Goal: Information Seeking & Learning: Check status

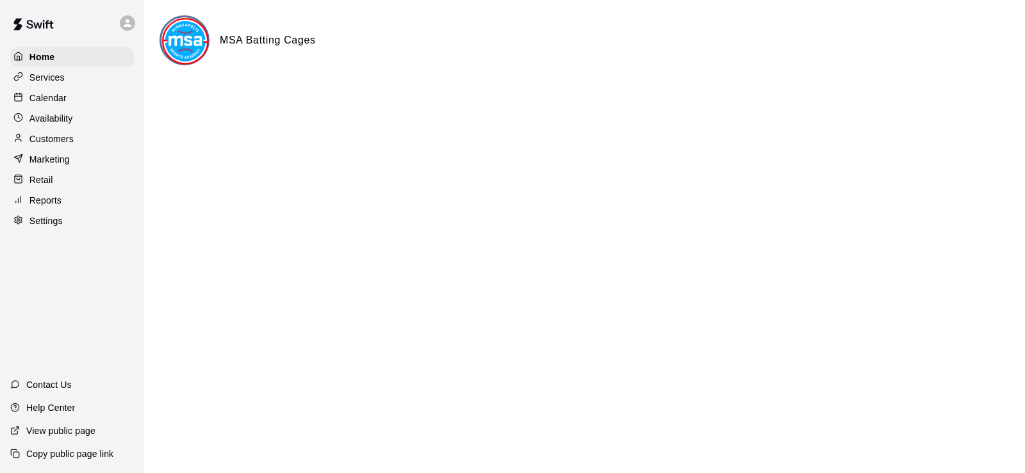
click at [47, 101] on p "Calendar" at bounding box center [47, 98] width 37 height 13
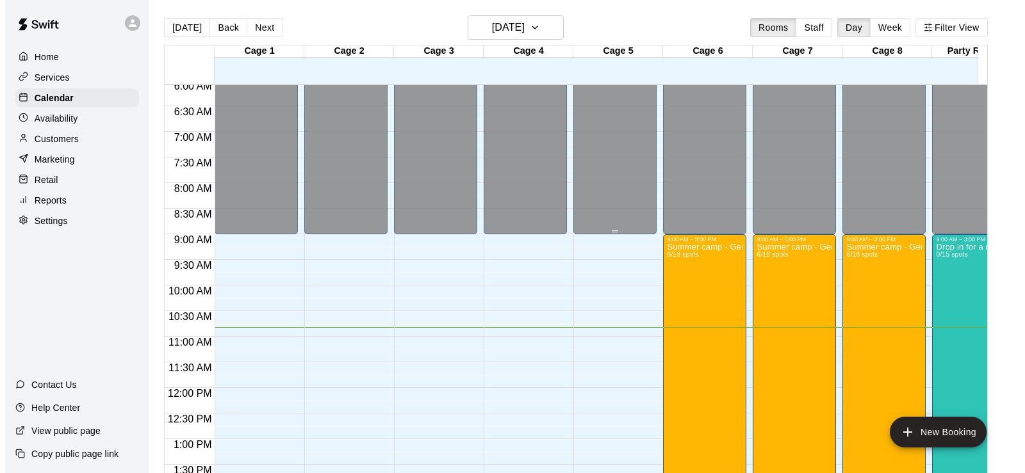
scroll to position [298, 0]
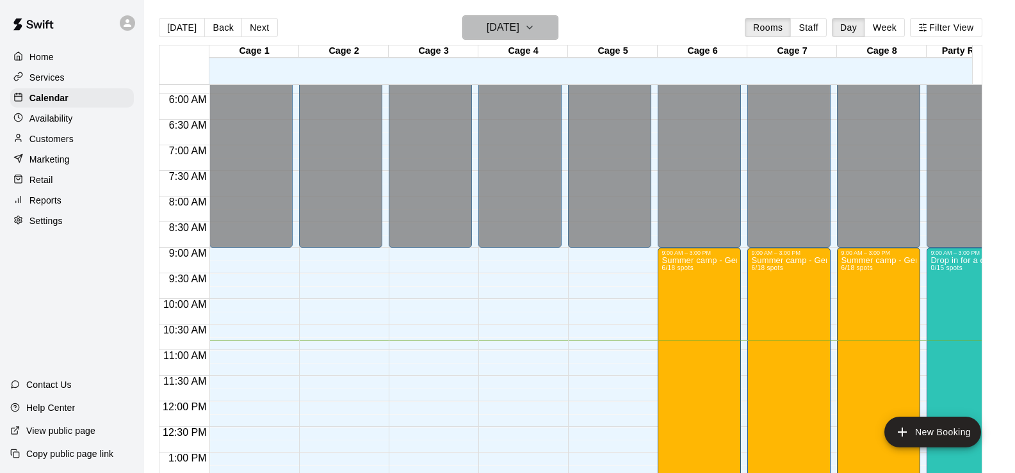
click at [519, 30] on h6 "[DATE]" at bounding box center [503, 28] width 33 height 18
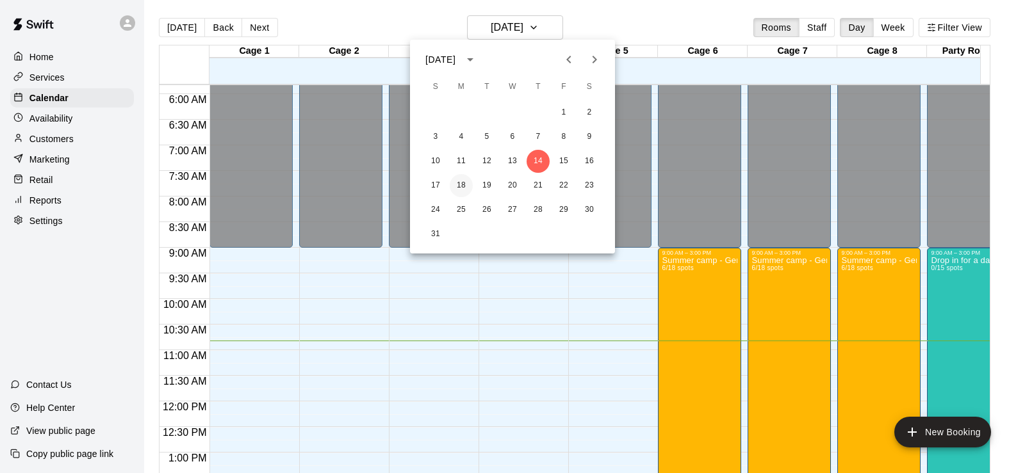
click at [460, 184] on button "18" at bounding box center [461, 185] width 23 height 23
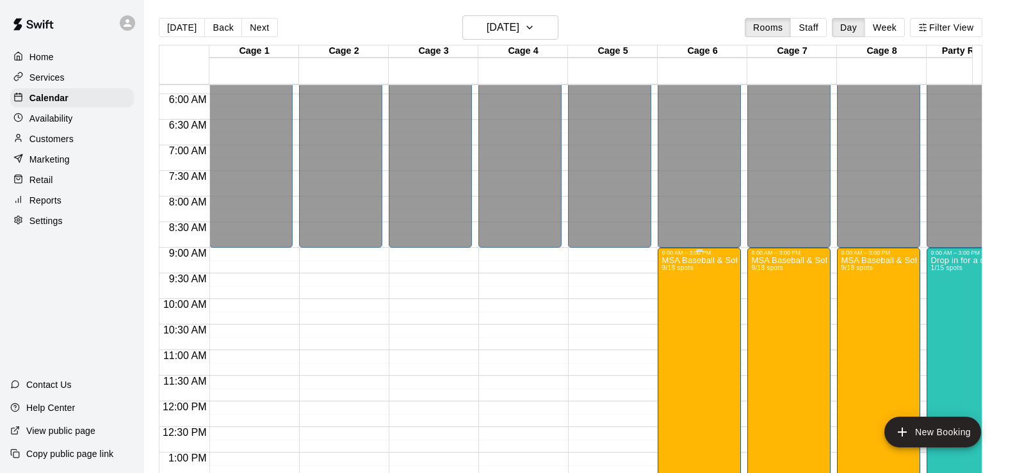
click at [704, 261] on p "MSA Baseball & Softball "Fun"dementals Camps August session" at bounding box center [700, 261] width 76 height 0
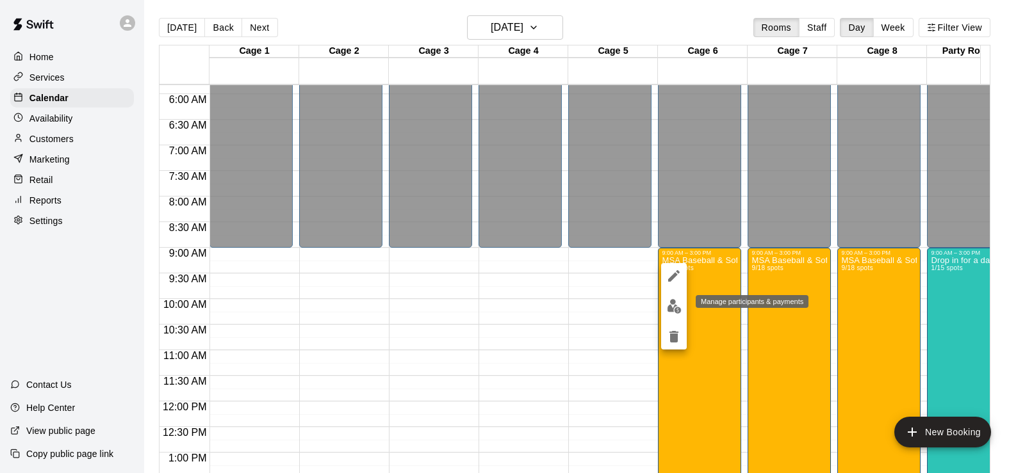
click at [671, 308] on img "edit" at bounding box center [674, 306] width 15 height 15
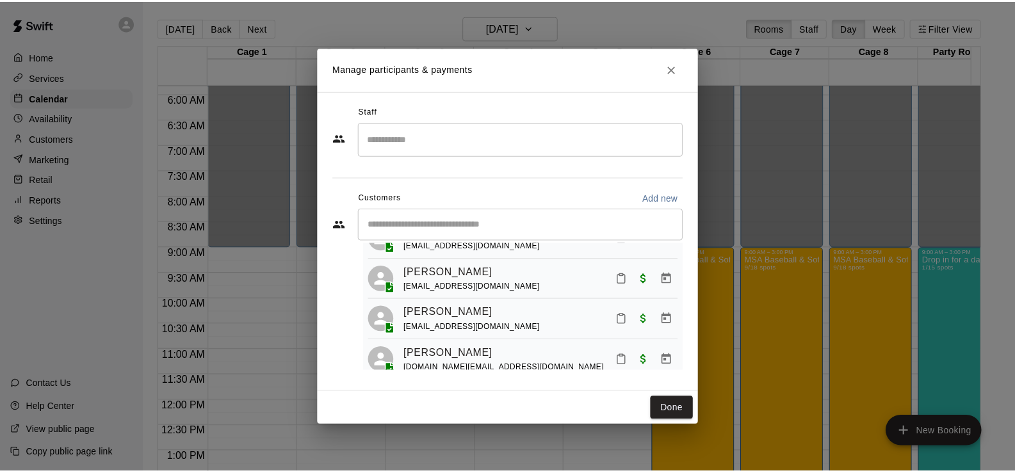
scroll to position [291, 0]
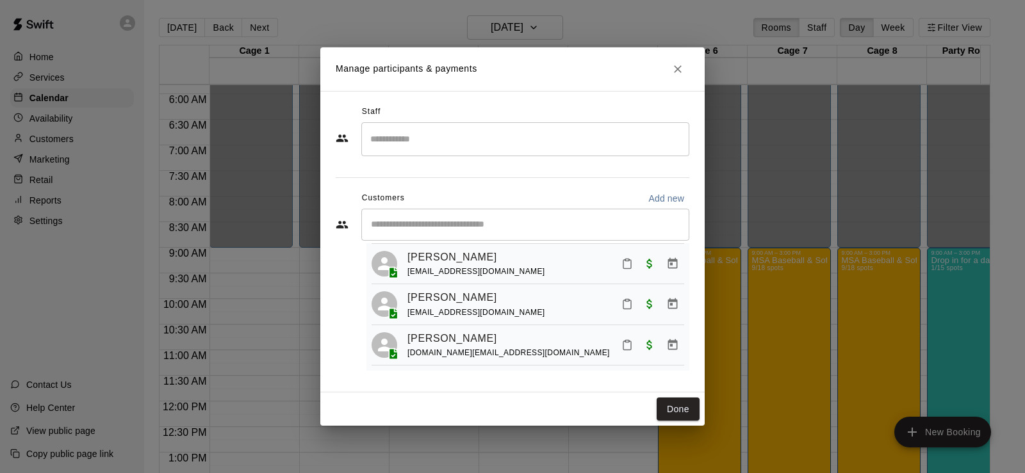
click at [676, 70] on icon "Close" at bounding box center [677, 69] width 13 height 13
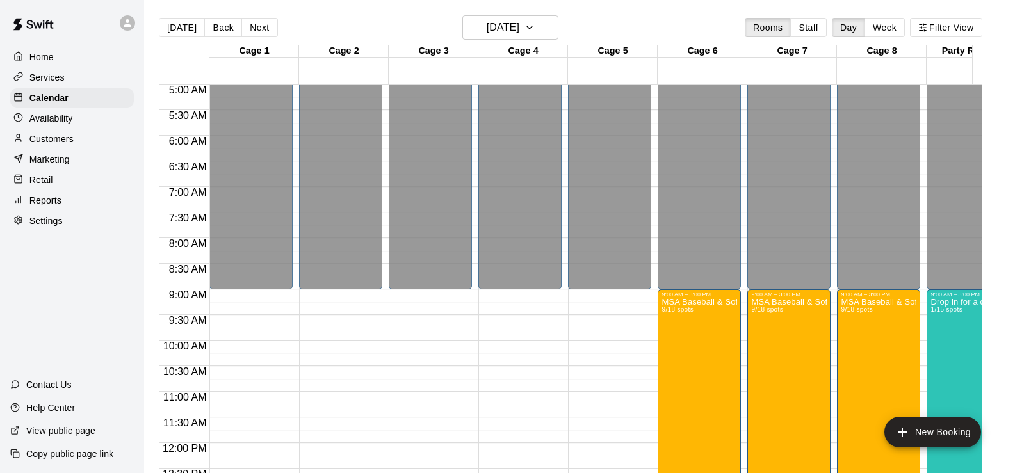
scroll to position [234, 0]
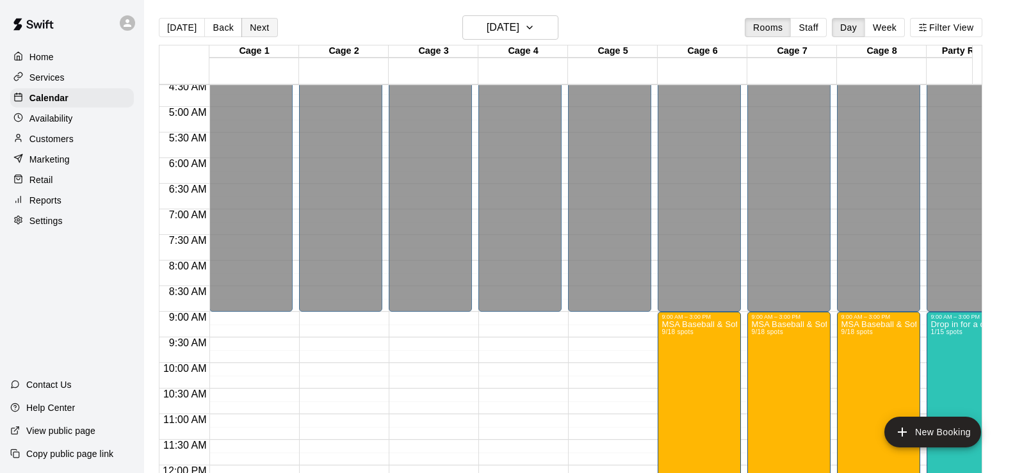
click at [248, 30] on button "Next" at bounding box center [259, 27] width 36 height 19
click at [249, 30] on button "Next" at bounding box center [259, 27] width 36 height 19
click at [250, 30] on button "Next" at bounding box center [259, 27] width 36 height 19
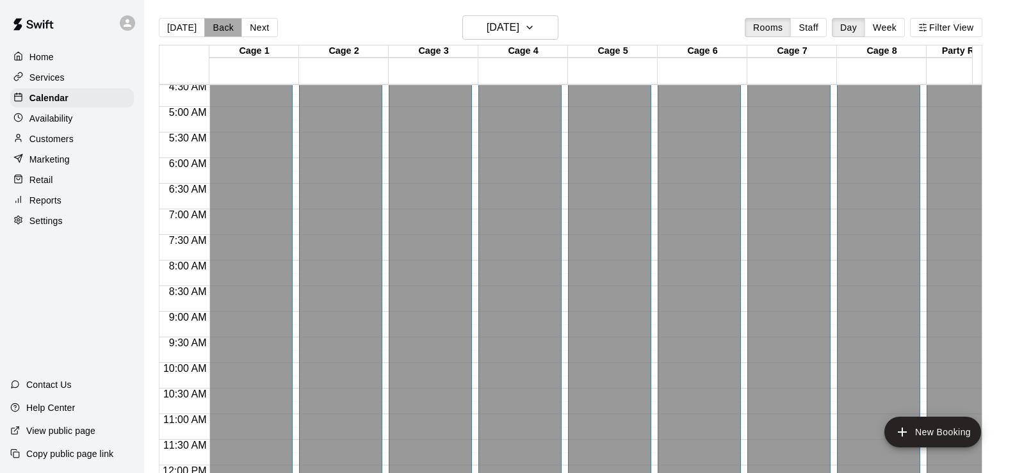
click at [218, 29] on button "Back" at bounding box center [223, 27] width 38 height 19
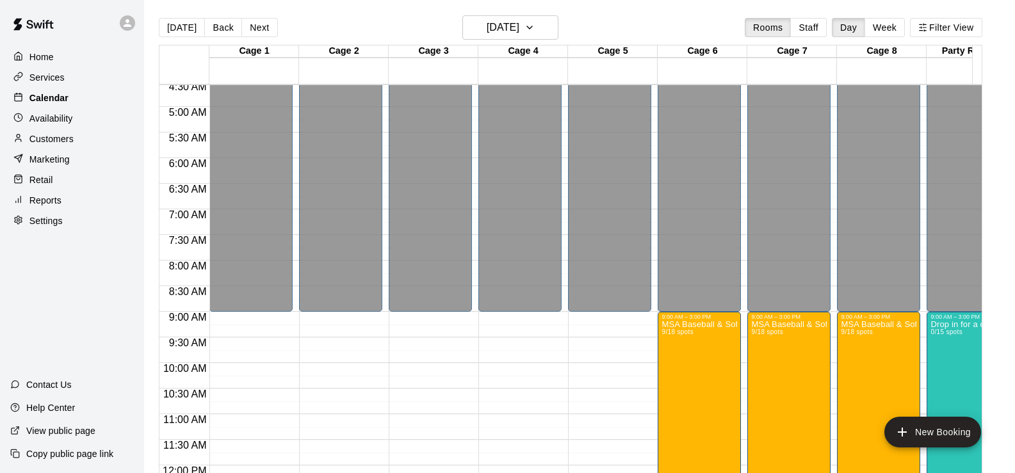
click at [57, 102] on p "Calendar" at bounding box center [48, 98] width 39 height 13
click at [488, 29] on h6 "[DATE]" at bounding box center [503, 28] width 33 height 18
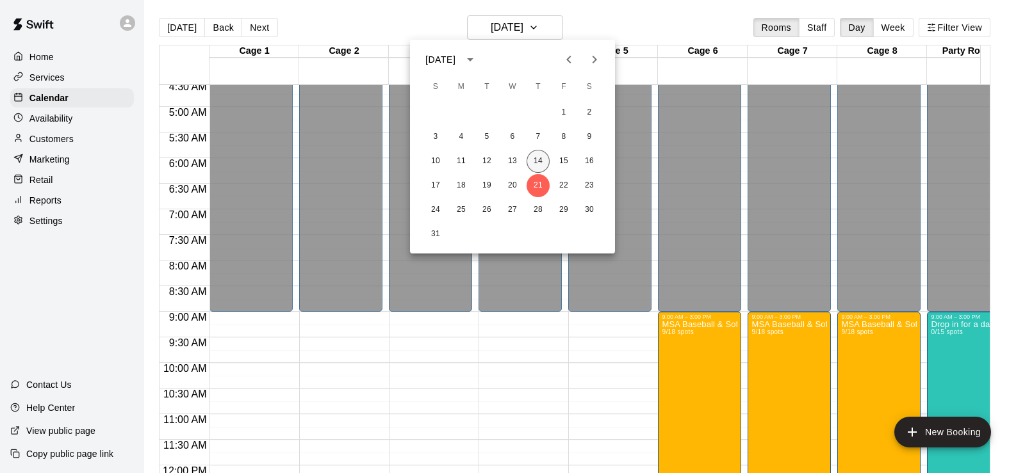
click at [539, 163] on button "14" at bounding box center [538, 161] width 23 height 23
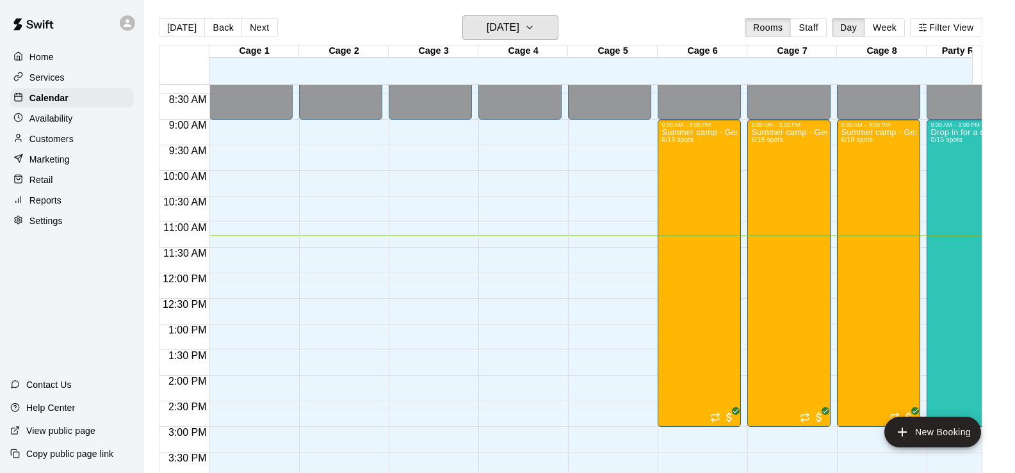
scroll to position [298, 0]
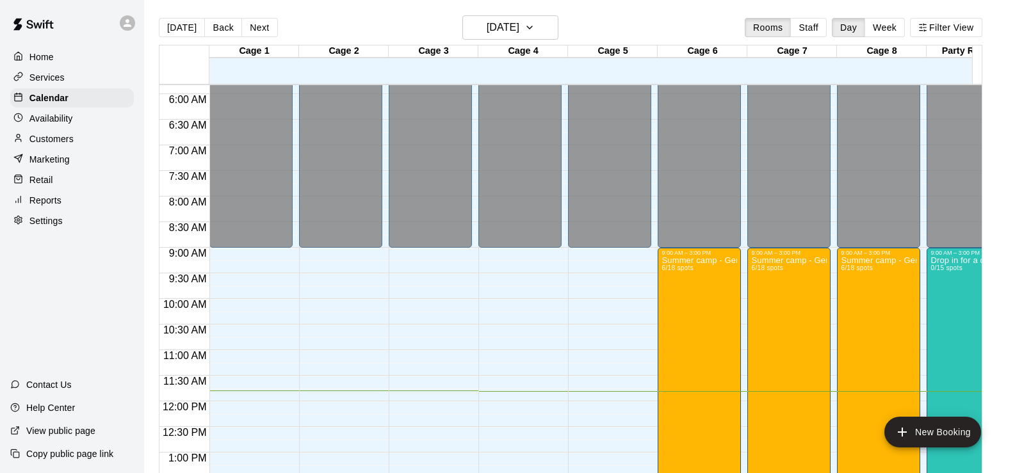
click at [47, 79] on p "Services" at bounding box center [46, 77] width 35 height 13
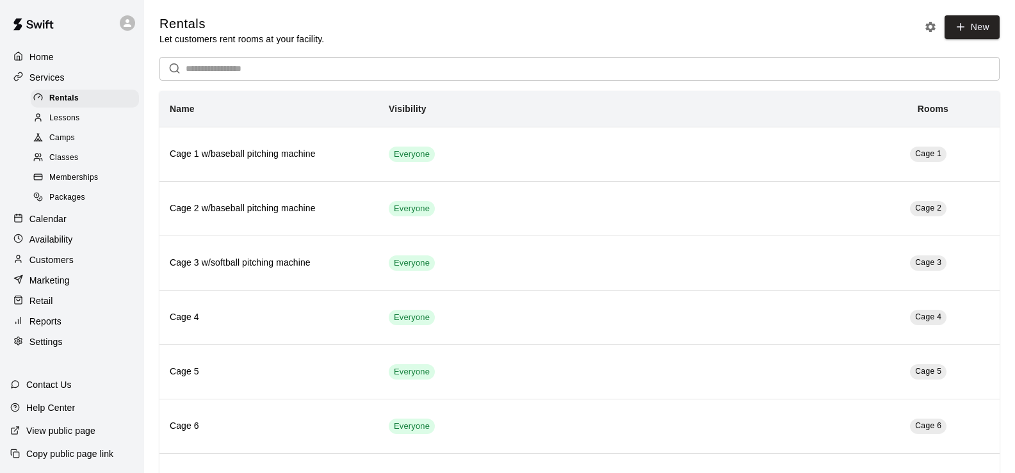
click at [76, 201] on span "Packages" at bounding box center [67, 198] width 36 height 13
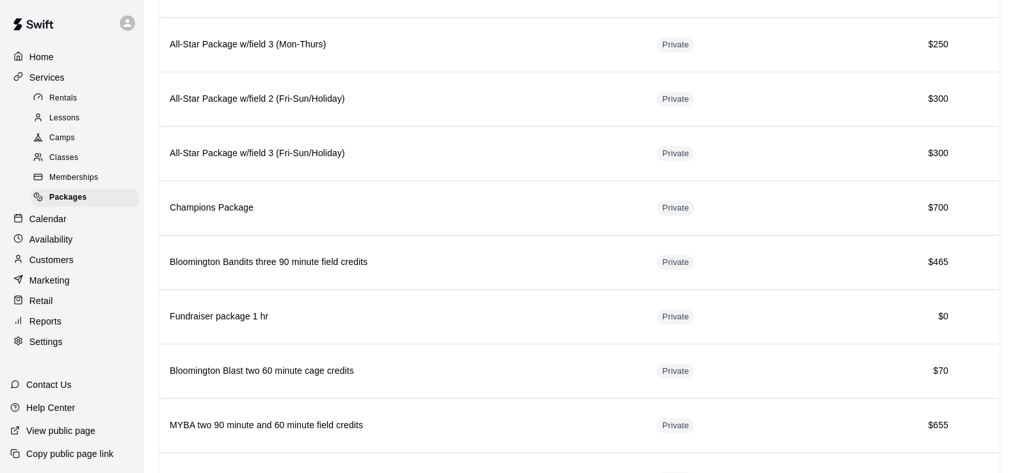
scroll to position [562, 0]
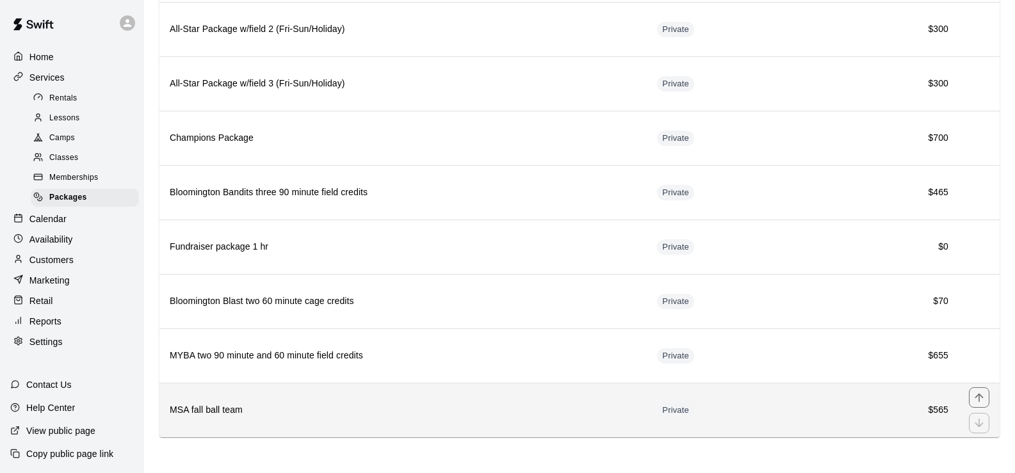
click at [364, 396] on th "MSA fall ball team" at bounding box center [402, 410] width 487 height 54
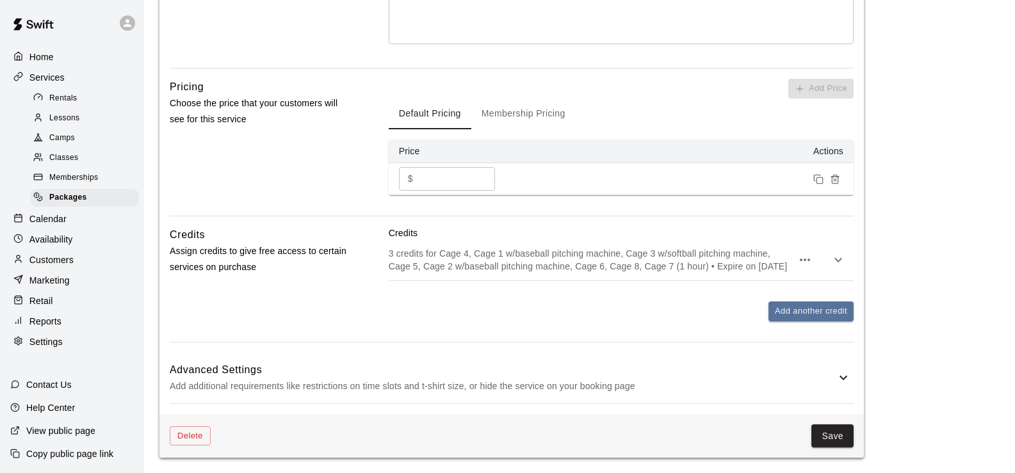
scroll to position [411, 0]
click at [840, 370] on icon at bounding box center [843, 377] width 15 height 15
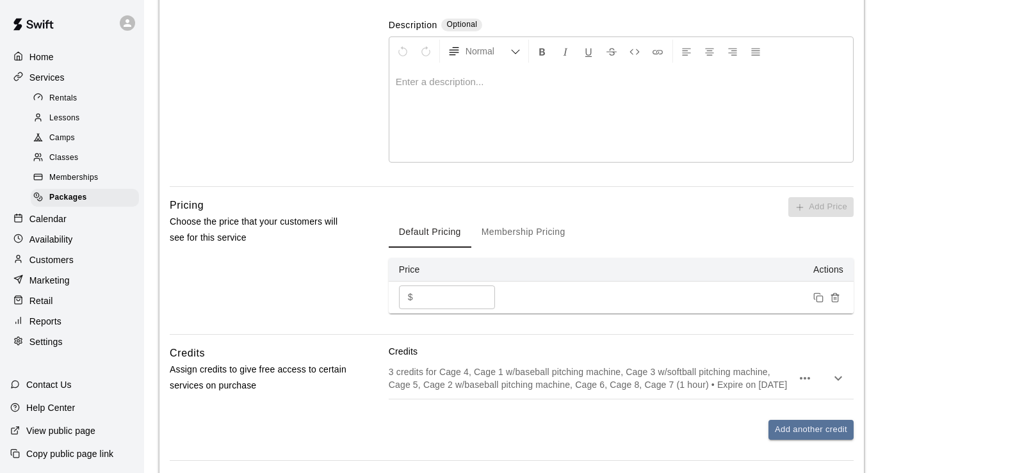
scroll to position [0, 0]
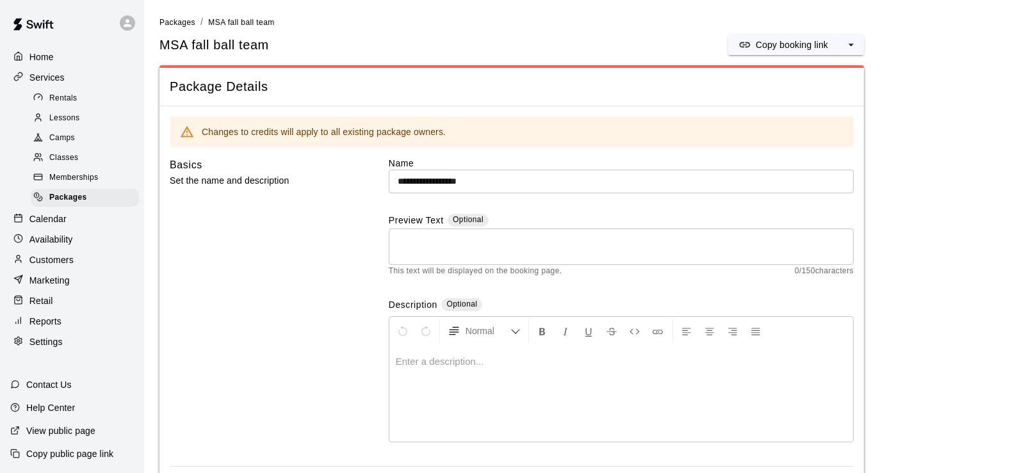
click at [73, 331] on div "Reports" at bounding box center [72, 321] width 124 height 19
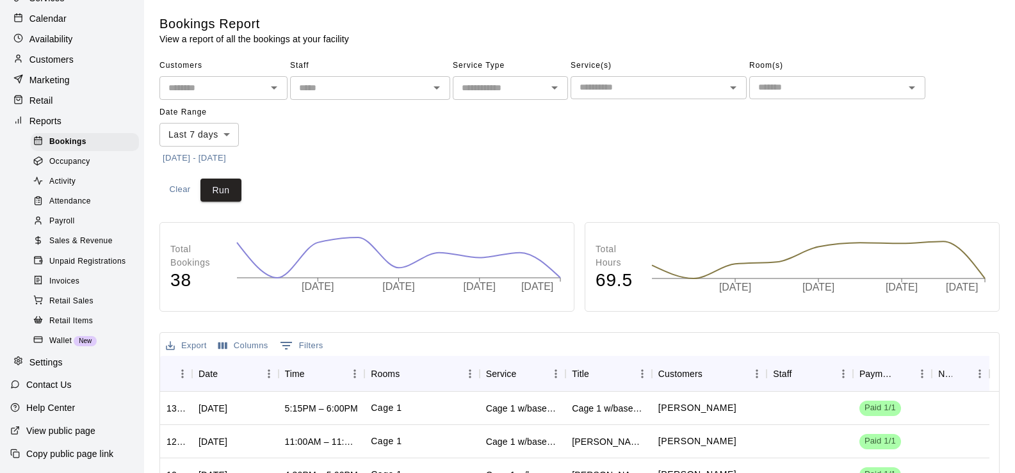
scroll to position [29, 0]
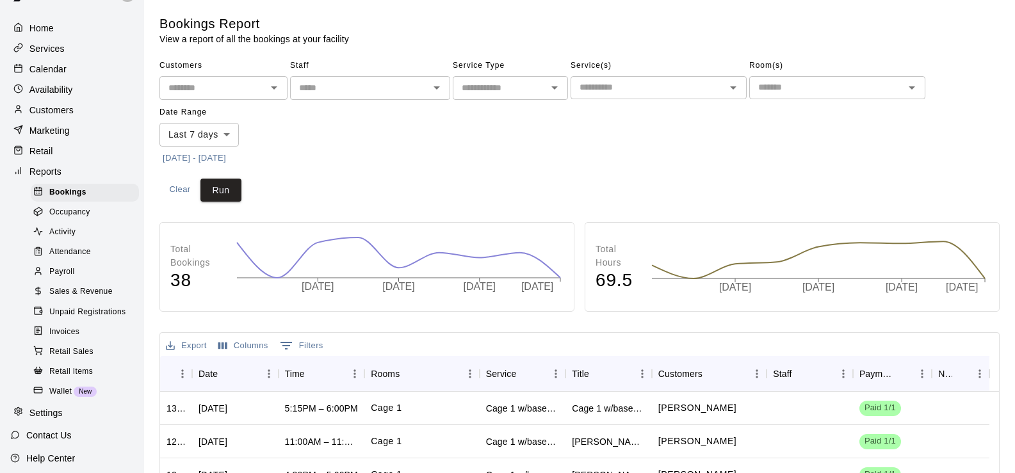
click at [85, 298] on span "Sales & Revenue" at bounding box center [80, 292] width 63 height 13
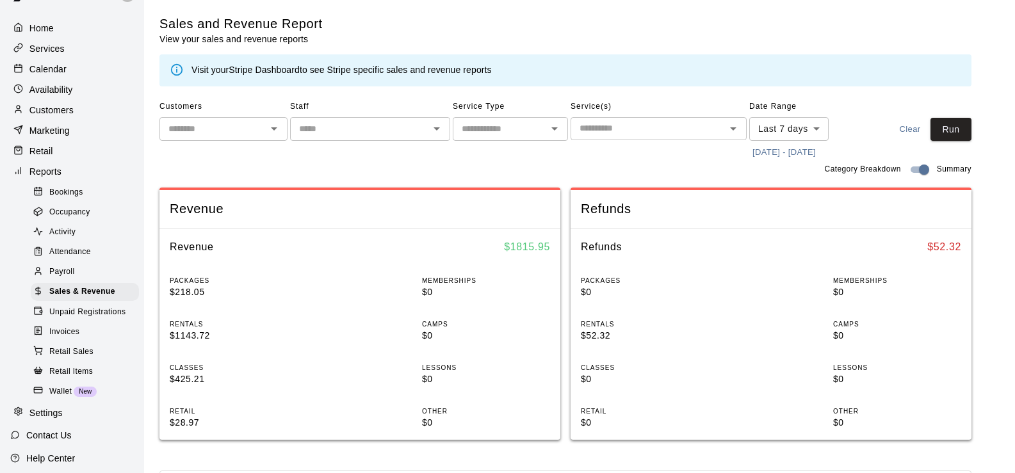
click at [525, 131] on input "text" at bounding box center [500, 129] width 86 height 16
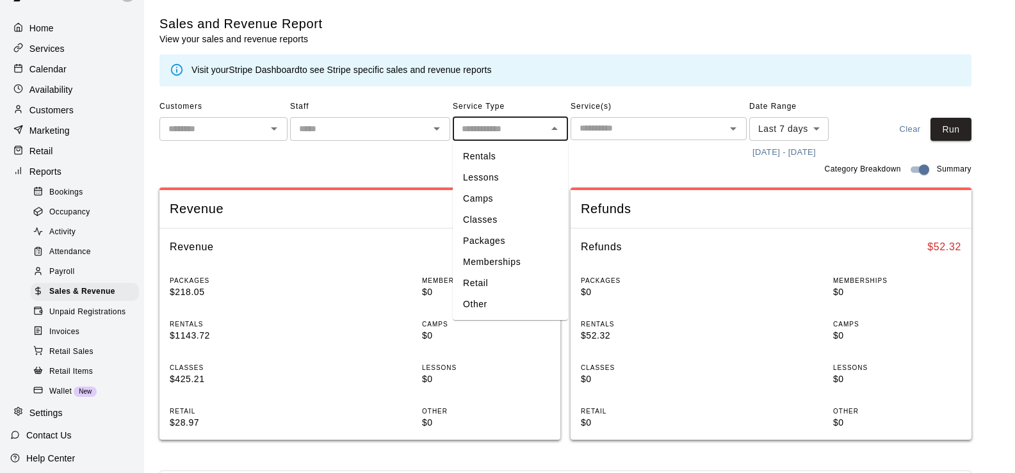
click at [500, 238] on li "Packages" at bounding box center [510, 241] width 115 height 21
type input "********"
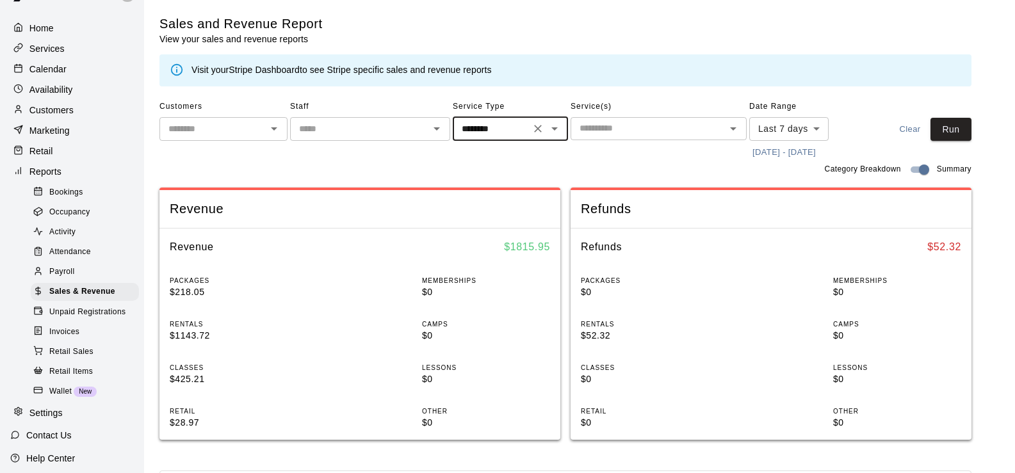
click at [822, 131] on body "Home Services Calendar Availability Customers Marketing Retail Reports Bookings…" at bounding box center [507, 462] width 1015 height 924
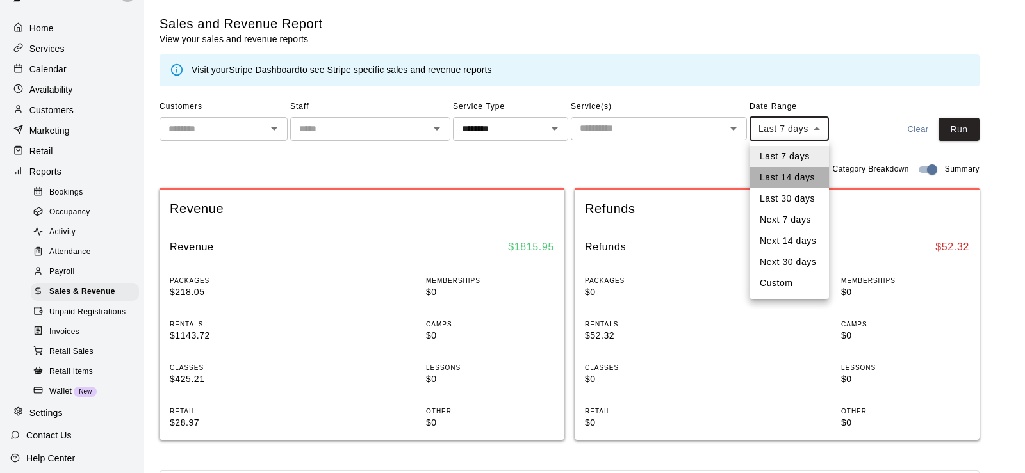
click at [803, 178] on li "Last 14 days" at bounding box center [788, 177] width 79 height 21
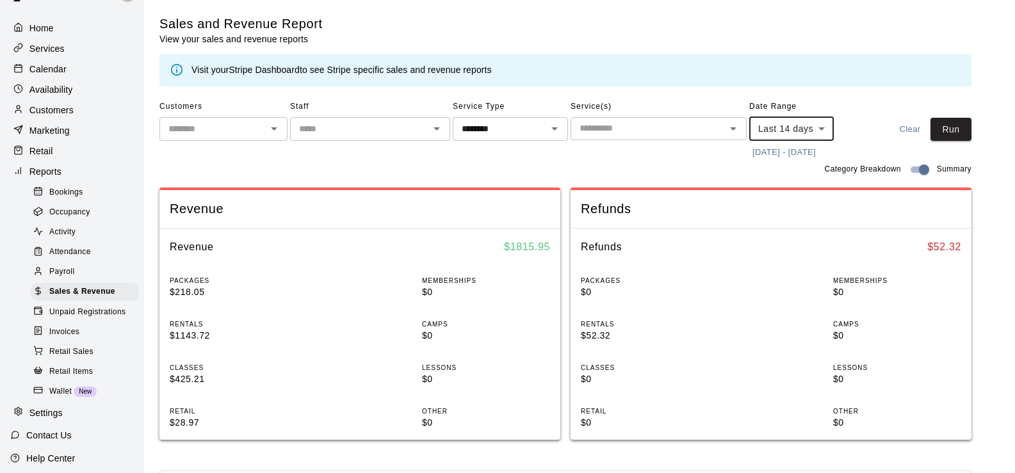
click at [819, 126] on body "Home Services Calendar Availability Customers Marketing Retail Reports Bookings…" at bounding box center [507, 462] width 1015 height 924
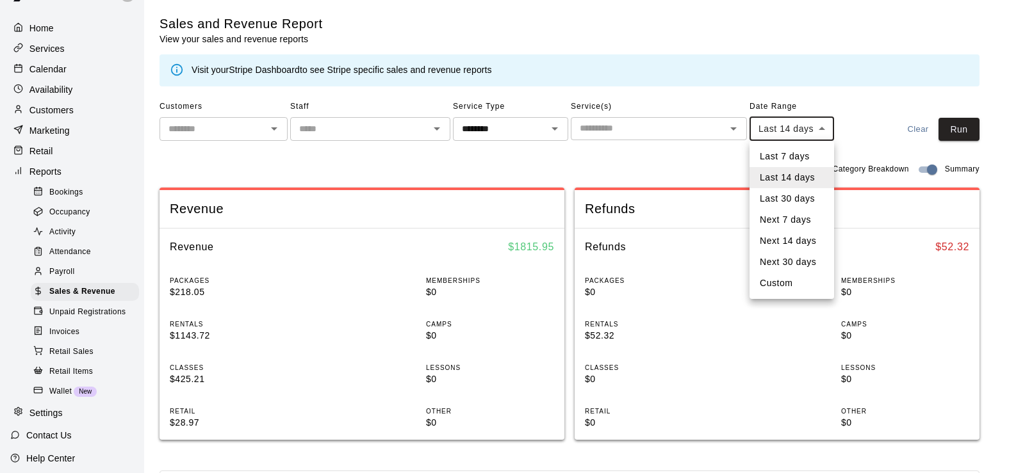
click at [795, 198] on li "Last 30 days" at bounding box center [791, 198] width 85 height 21
type input "*****"
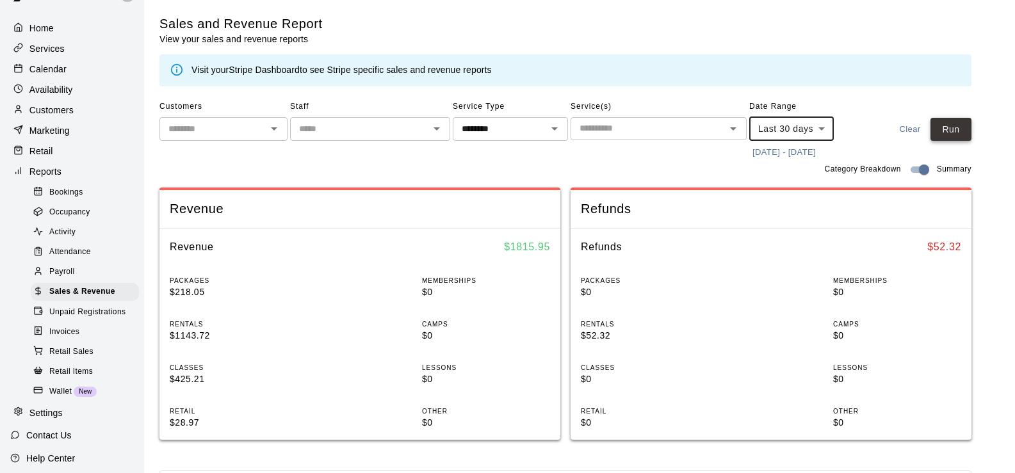
click at [958, 136] on button "Run" at bounding box center [951, 130] width 41 height 24
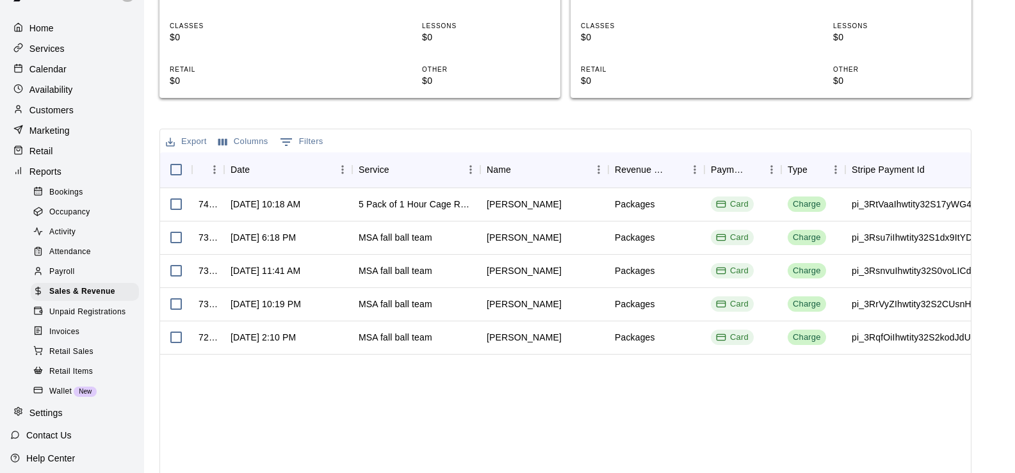
scroll to position [320, 0]
